Goal: Complete application form

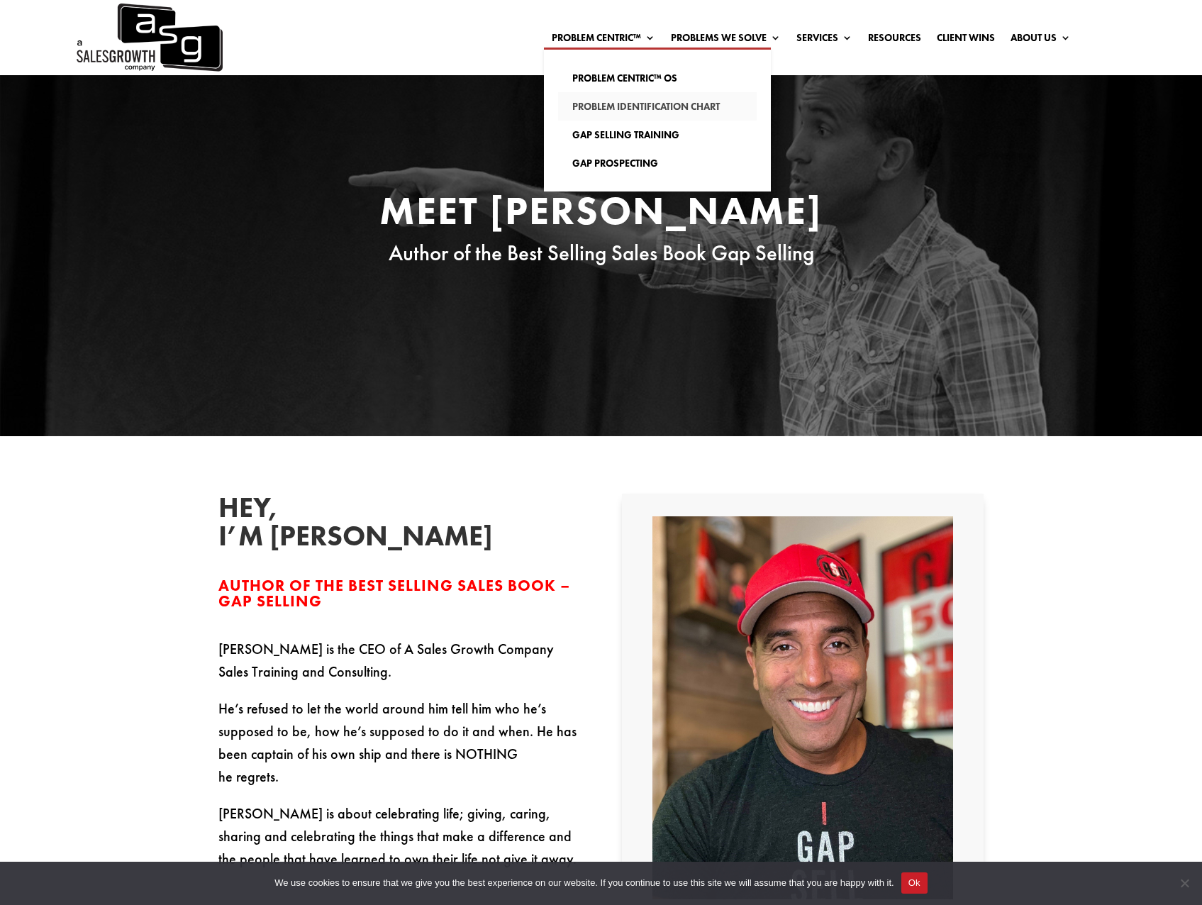
click at [593, 104] on link "Problem Identification Chart" at bounding box center [657, 106] width 199 height 28
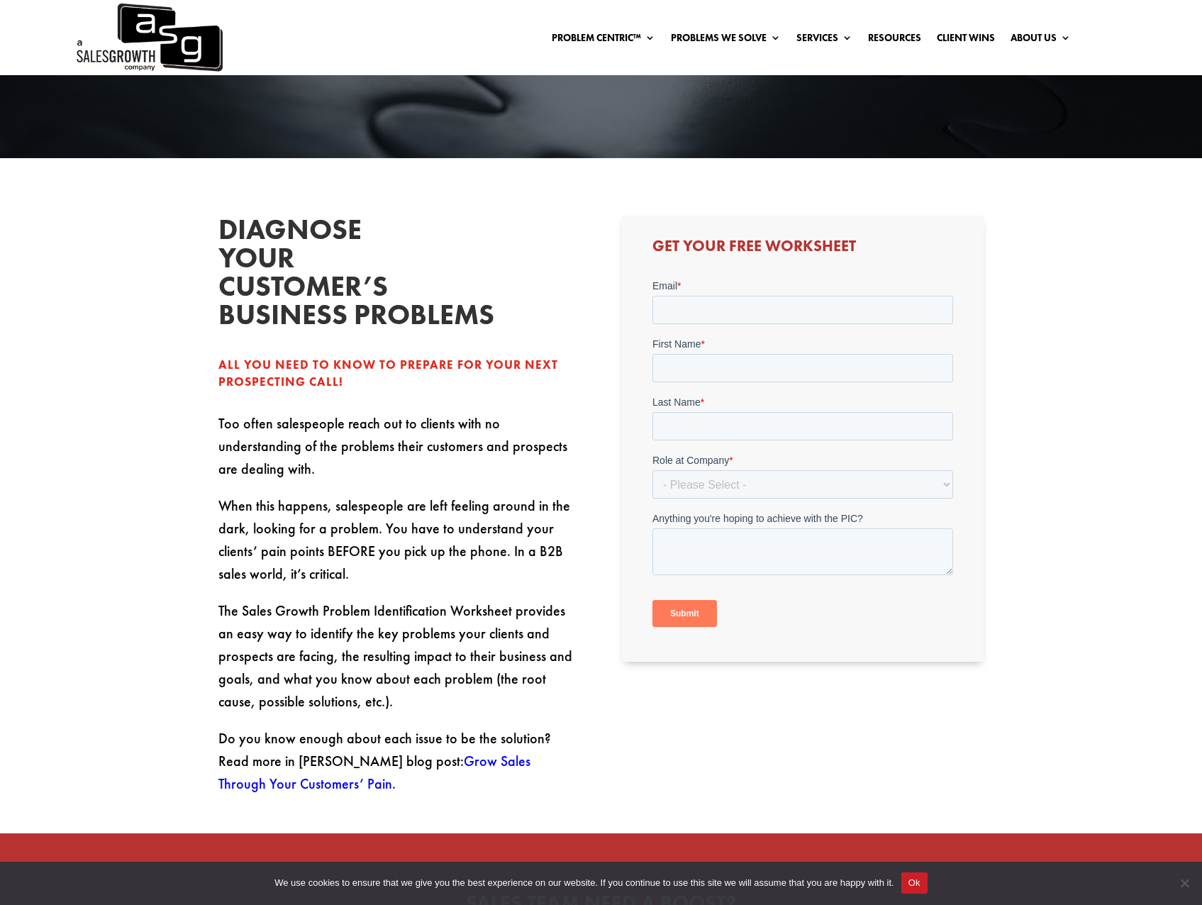
scroll to position [284, 0]
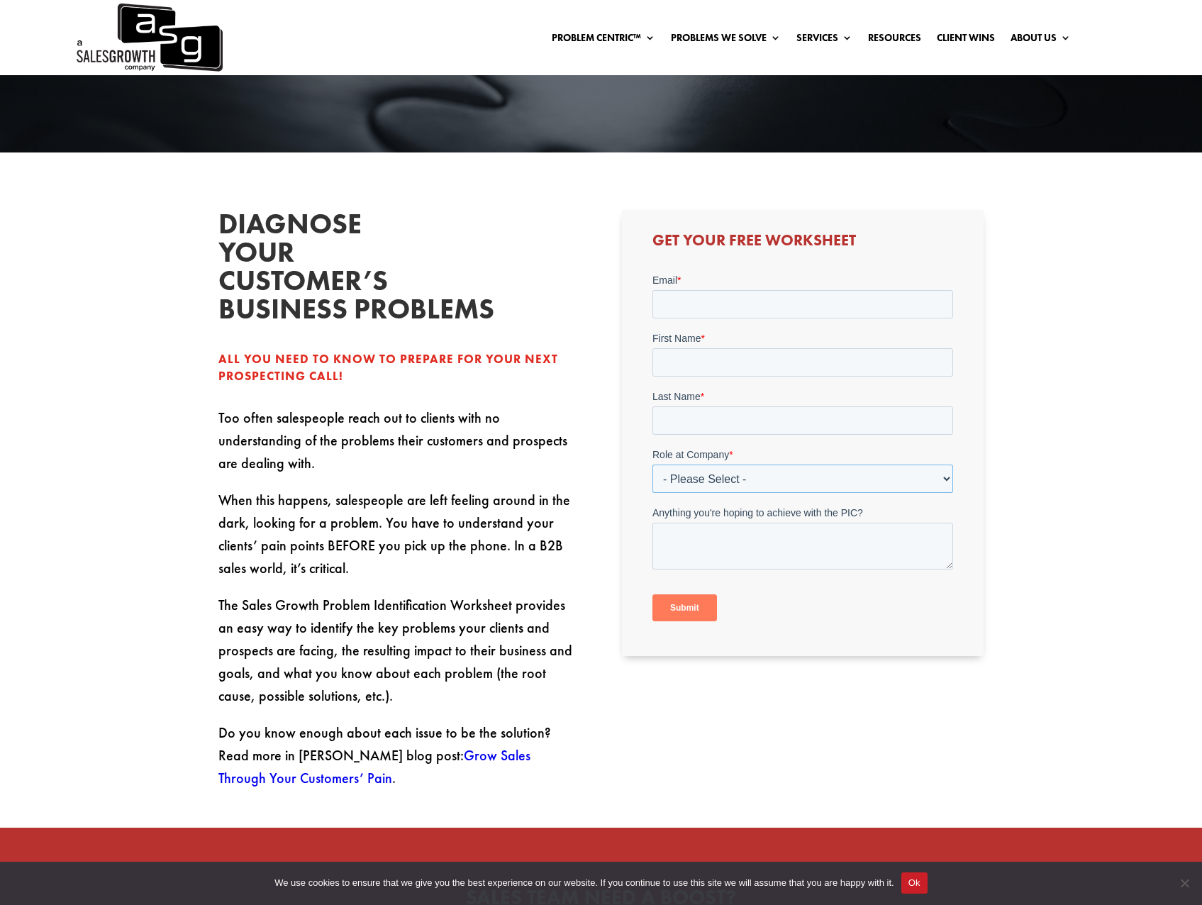
click at [731, 479] on select "- Please Select - C-Level (CRO, CSO, etc) Senior Leadership (VP of Sales, VP of…" at bounding box center [803, 478] width 301 height 28
click at [730, 477] on select "- Please Select - C-Level (CRO, CSO, etc) Senior Leadership (VP of Sales, VP of…" at bounding box center [803, 478] width 301 height 28
click at [713, 303] on input "Email *" at bounding box center [803, 303] width 301 height 28
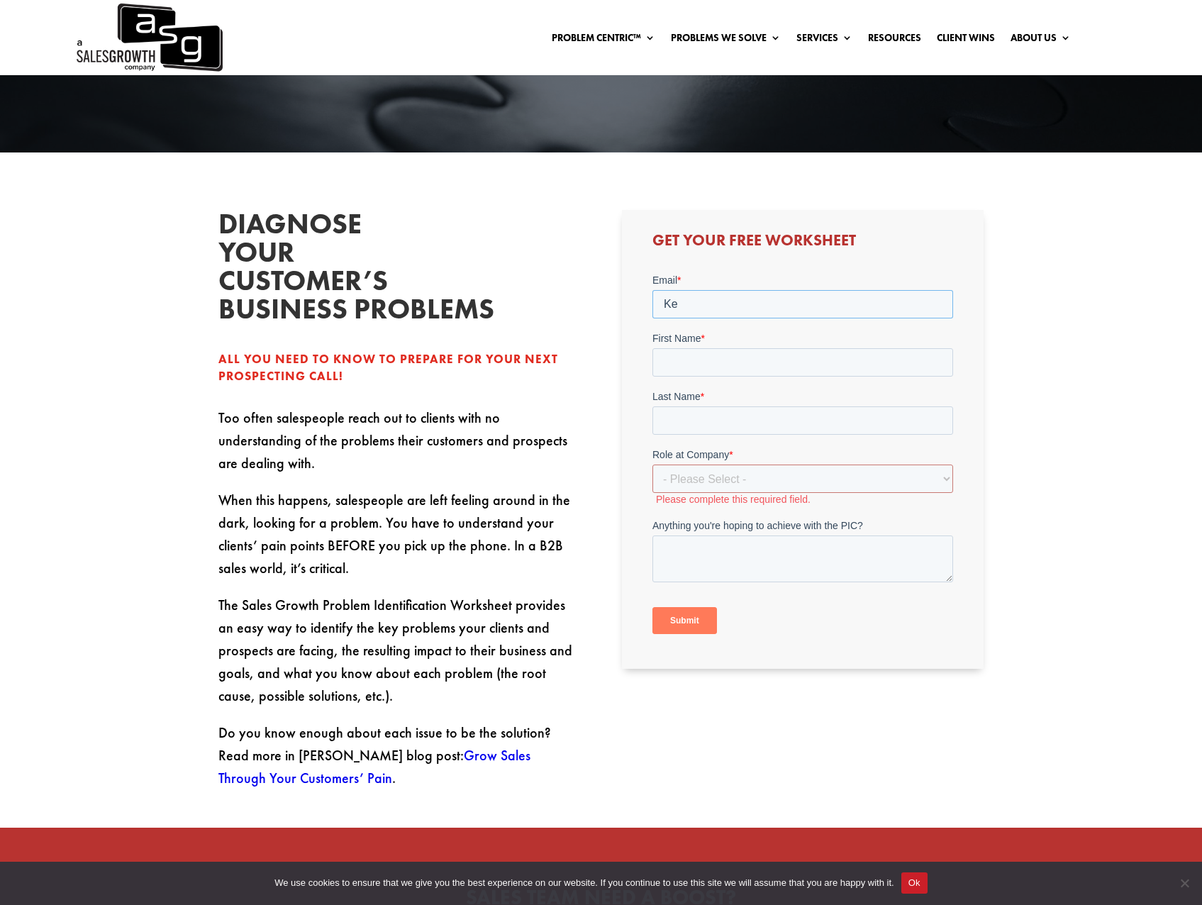
type input "K"
type input "[PERSON_NAME][EMAIL_ADDRESS][PERSON_NAME][DOMAIN_NAME]"
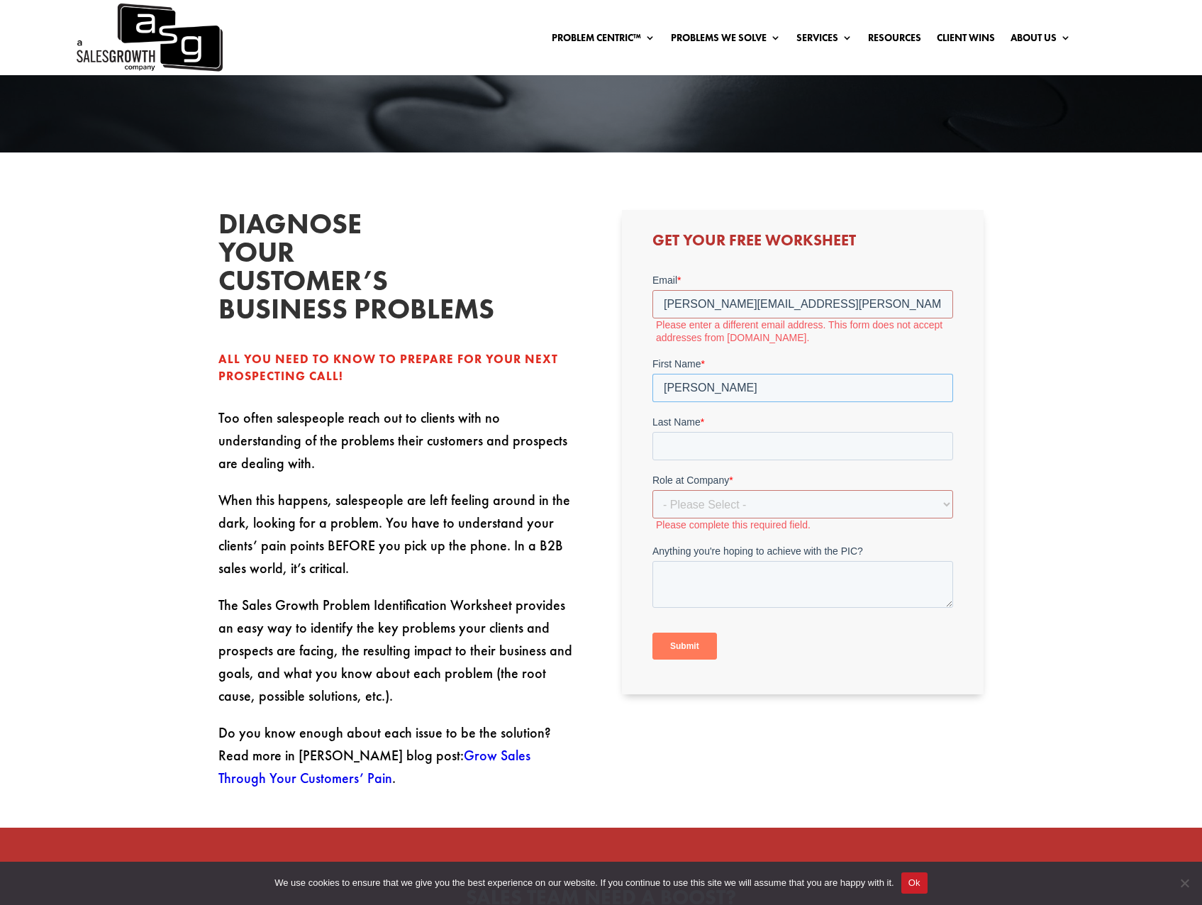
type input "[PERSON_NAME]"
click at [835, 345] on form "Email * [PERSON_NAME][EMAIL_ADDRESS][PERSON_NAME][DOMAIN_NAME] Please enter a d…" at bounding box center [803, 471] width 301 height 399
click at [819, 302] on input "[PERSON_NAME][EMAIL_ADDRESS][PERSON_NAME][DOMAIN_NAME]" at bounding box center [803, 303] width 301 height 28
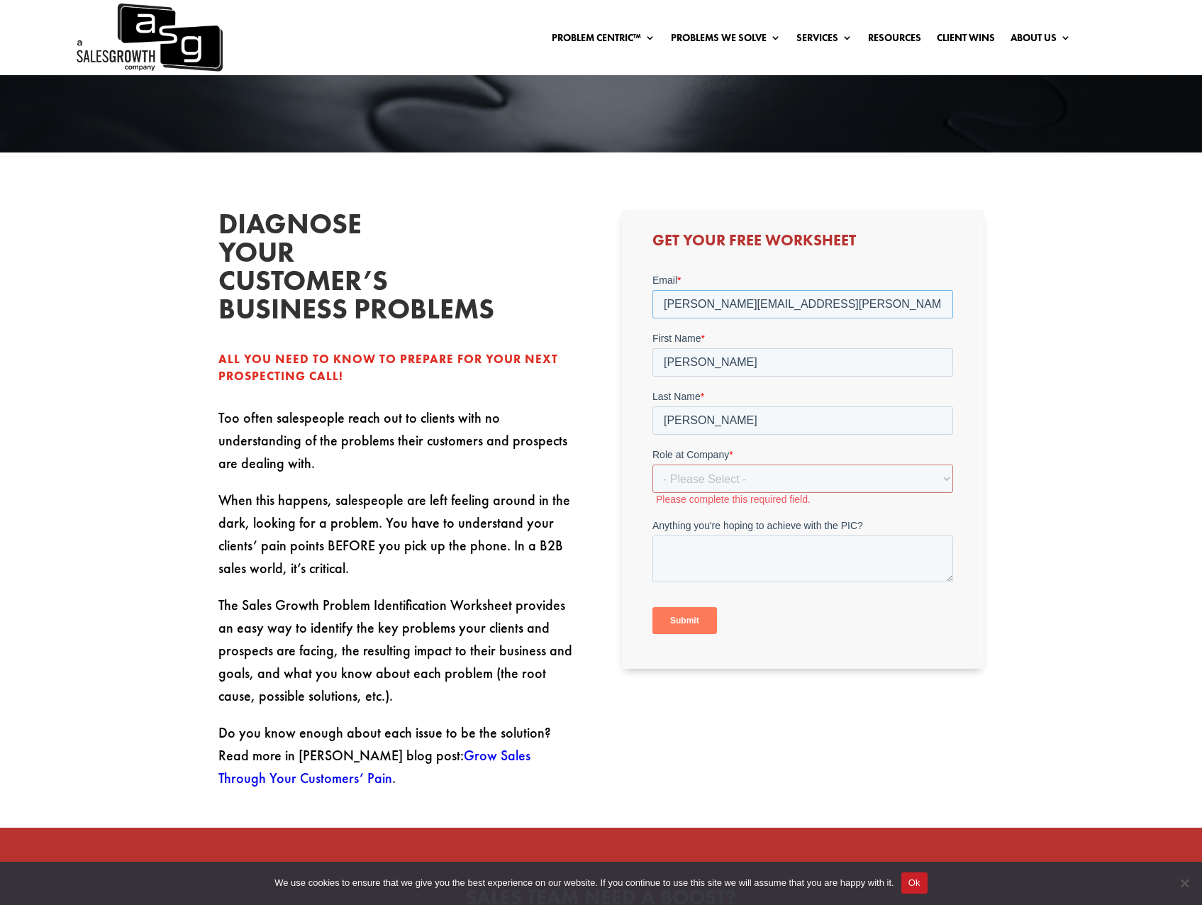
type input "[PERSON_NAME][EMAIL_ADDRESS][PERSON_NAME][DOMAIN_NAME]"
click at [792, 479] on select "- Please Select - C-Level (CRO, CSO, etc) Senior Leadership (VP of Sales, VP of…" at bounding box center [803, 478] width 301 height 28
select select "Individual Contributor (AE, SDR, CSM, etc)"
click at [653, 464] on select "- Please Select - C-Level (CRO, CSO, etc) Senior Leadership (VP of Sales, VP of…" at bounding box center [803, 478] width 301 height 28
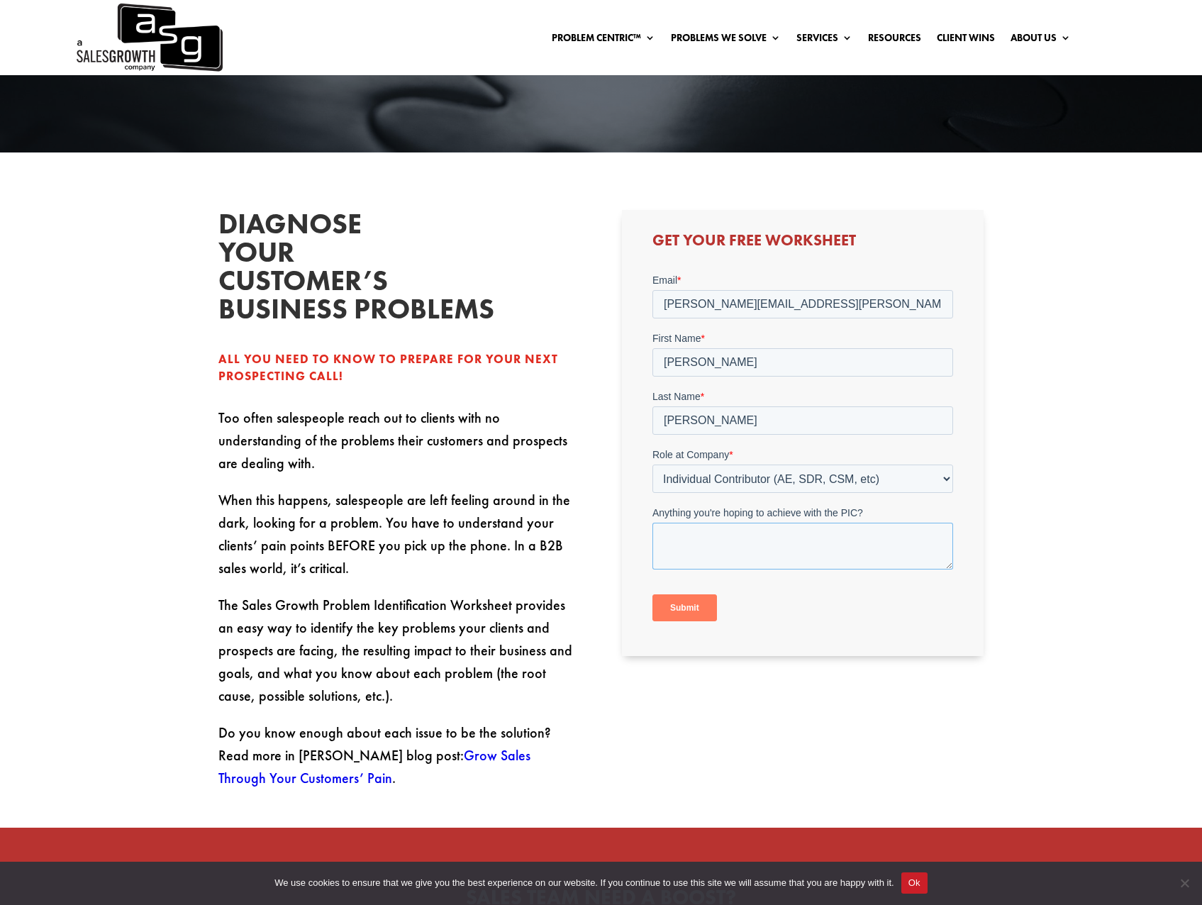
click at [713, 546] on textarea "Anything you're hoping to achieve with the PIC?" at bounding box center [803, 545] width 301 height 47
type textarea "I purchased your book and I want utilize PIC on all of my customers and prospec…"
click at [682, 617] on input "Submit" at bounding box center [685, 607] width 65 height 27
